Goal: Ask a question

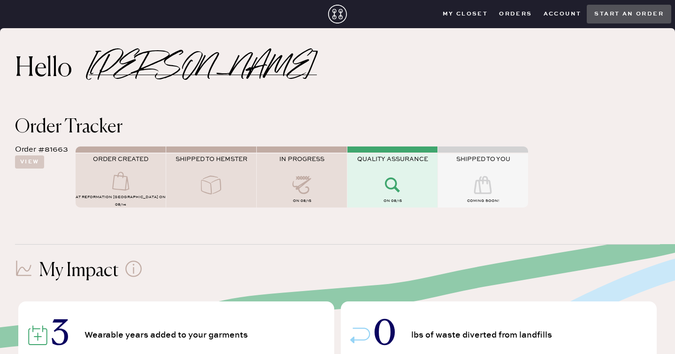
click at [421, 123] on div "Order Tracker Order #81663 View ORDER CREATED AT Reformation Gold Coast Chicago…" at bounding box center [337, 166] width 675 height 126
click at [34, 163] on button "View" at bounding box center [29, 161] width 29 height 13
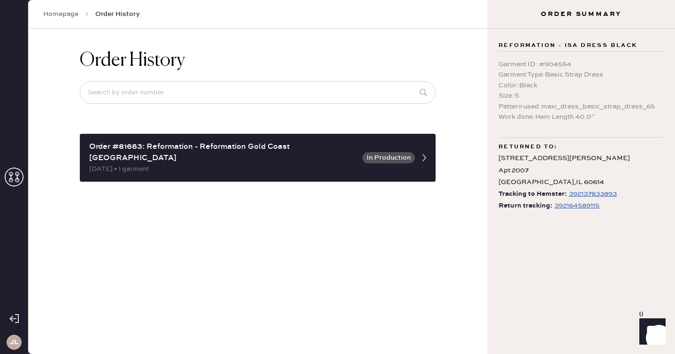
click at [574, 206] on div "392164589115" at bounding box center [576, 205] width 45 height 11
click at [98, 195] on div "Order History Order #81663: Reformation - Reformation Gold Coast Chicago 08/14/…" at bounding box center [257, 191] width 459 height 325
click at [235, 225] on div "Order History Order #81663: Reformation - Reformation Gold Coast Chicago 08/14/…" at bounding box center [257, 191] width 459 height 325
click at [57, 20] on div "Homepage Order History" at bounding box center [257, 14] width 459 height 29
click at [64, 16] on link "Homepage" at bounding box center [60, 13] width 35 height 9
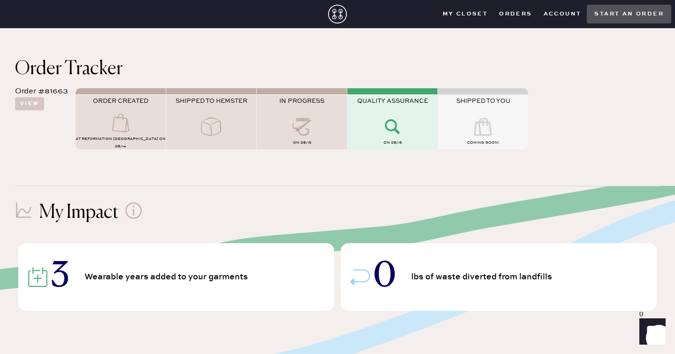
scroll to position [264, 0]
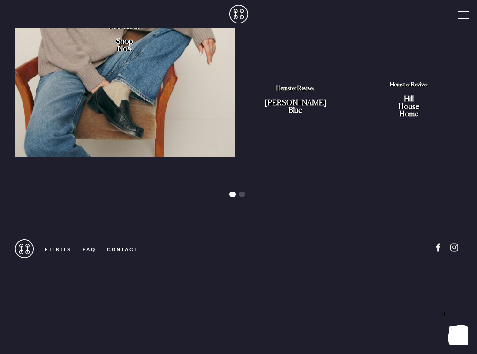
scroll to position [939, 0]
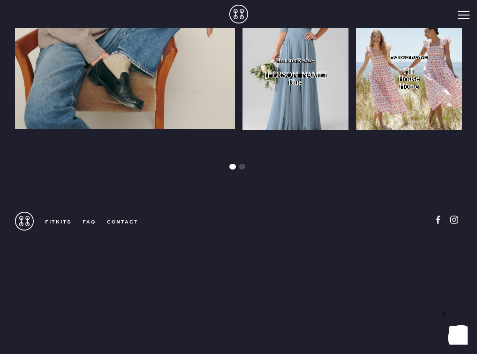
click at [451, 332] on icon "Show" at bounding box center [454, 331] width 11 height 11
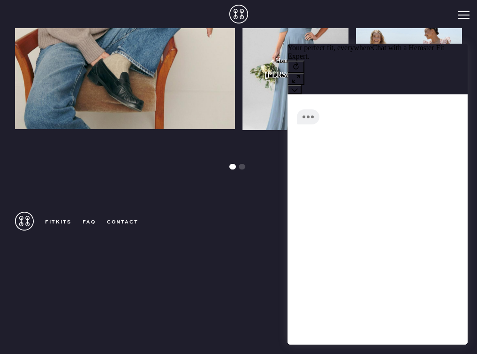
scroll to position [0, 0]
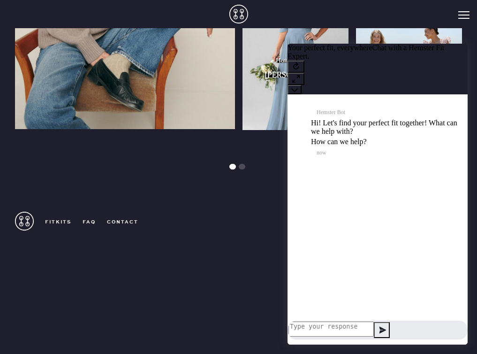
click at [347, 328] on textarea at bounding box center [331, 328] width 85 height 15
type textarea "update on my order"
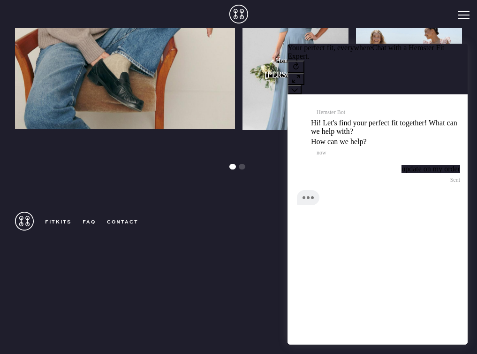
scroll to position [0, 0]
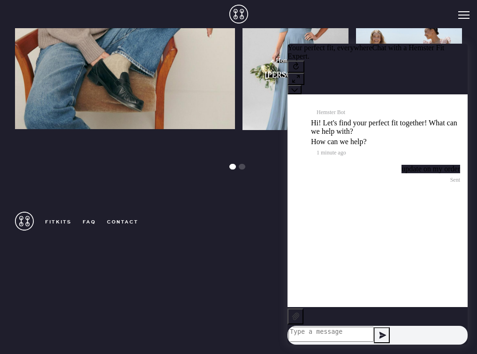
click at [352, 173] on div "update on my order Sent" at bounding box center [377, 173] width 165 height 20
click at [343, 195] on div "Hemster Bot Hi! Let's find your perfect fit together! What can we help with? Ho…" at bounding box center [378, 188] width 180 height 189
click at [352, 183] on div "update on my order Sent" at bounding box center [377, 173] width 165 height 20
click at [350, 226] on div "Hemster Bot Hi! Let's find your perfect fit together! What can we help with? Ho…" at bounding box center [378, 188] width 180 height 189
click at [366, 332] on textarea at bounding box center [331, 334] width 85 height 15
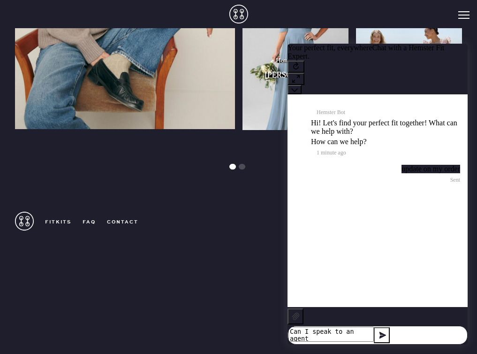
type textarea "Can I speak to an agent?"
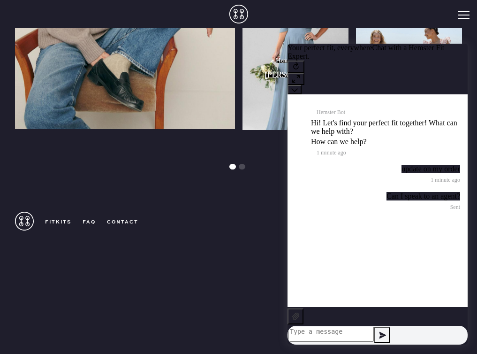
click at [368, 283] on div "Hemster Bot Hi! Let's find your perfect fit together! What can we help with? Ho…" at bounding box center [378, 200] width 180 height 213
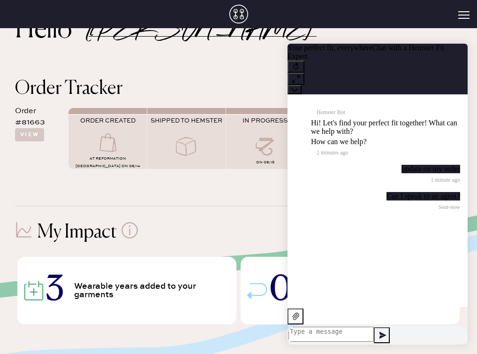
scroll to position [38, 0]
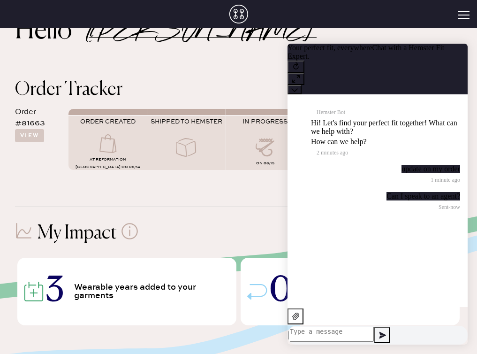
click at [399, 297] on div "Hemster Bot Hi! Let's find your perfect fit together! What can we help with? Ho…" at bounding box center [378, 200] width 180 height 213
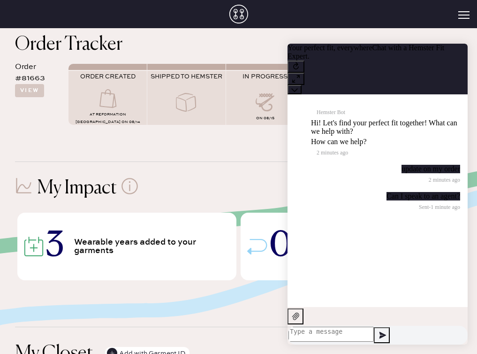
scroll to position [0, 0]
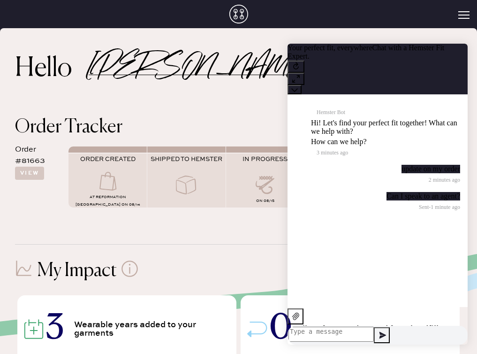
click at [356, 239] on div "Hemster Bot Hi! Let's find your perfect fit together! What can we help with? Ho…" at bounding box center [378, 188] width 180 height 189
click at [334, 238] on div "Hemster Bot Hi! Let's find your perfect fit together! What can we help with? Ho…" at bounding box center [378, 188] width 180 height 189
click at [237, 90] on div "Hello [PERSON_NAME]" at bounding box center [238, 65] width 477 height 75
click at [189, 70] on div "Hello [PERSON_NAME]" at bounding box center [238, 65] width 477 height 75
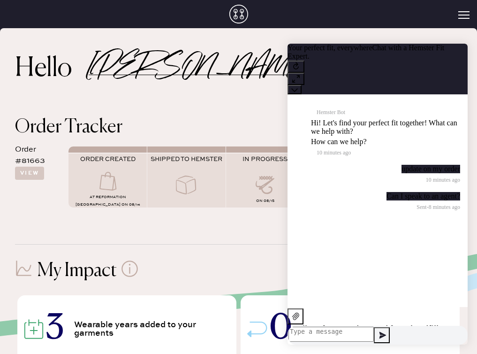
click at [393, 237] on div "Hemster Bot Hi! Let's find your perfect fit together! What can we help with? Ho…" at bounding box center [378, 188] width 180 height 189
click at [370, 328] on textarea at bounding box center [331, 334] width 85 height 15
type textarea "hello?"
click at [394, 220] on span "Sent" at bounding box center [426, 217] width 68 height 6
click at [317, 197] on div "Hemster Bot Hi! Let's find your perfect fit together! What can we help with? Ho…" at bounding box center [378, 188] width 180 height 189
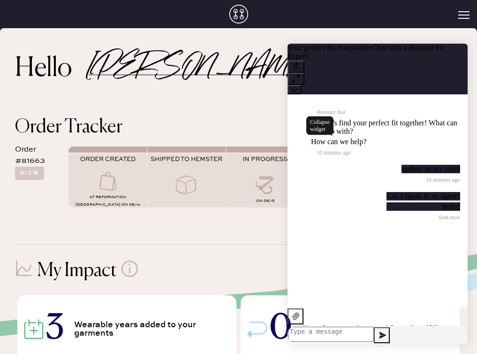
drag, startPoint x: 452, startPoint y: 62, endPoint x: 726, endPoint y: 128, distance: 282.3
click at [302, 85] on button at bounding box center [295, 89] width 14 height 9
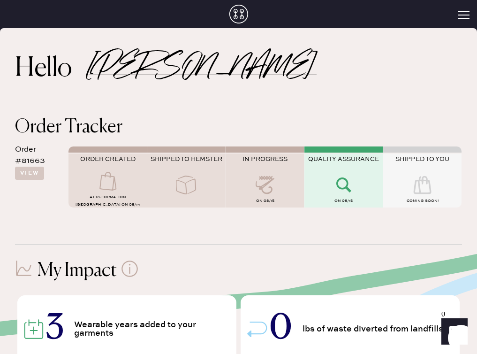
click at [342, 183] on icon at bounding box center [344, 185] width 38 height 19
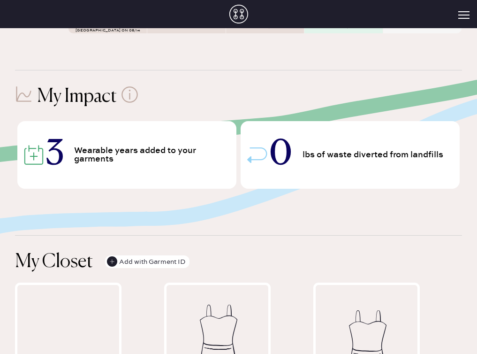
scroll to position [292, 0]
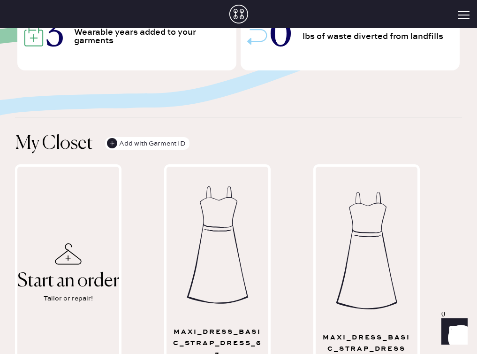
click at [465, 15] on button "Open Menu" at bounding box center [463, 15] width 11 height 8
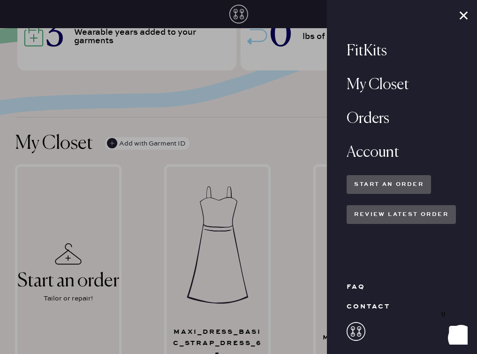
click at [372, 308] on div "contact" at bounding box center [369, 306] width 44 height 8
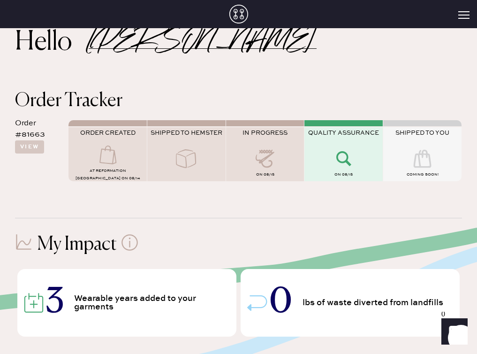
scroll to position [0, 0]
